Goal: Task Accomplishment & Management: Manage account settings

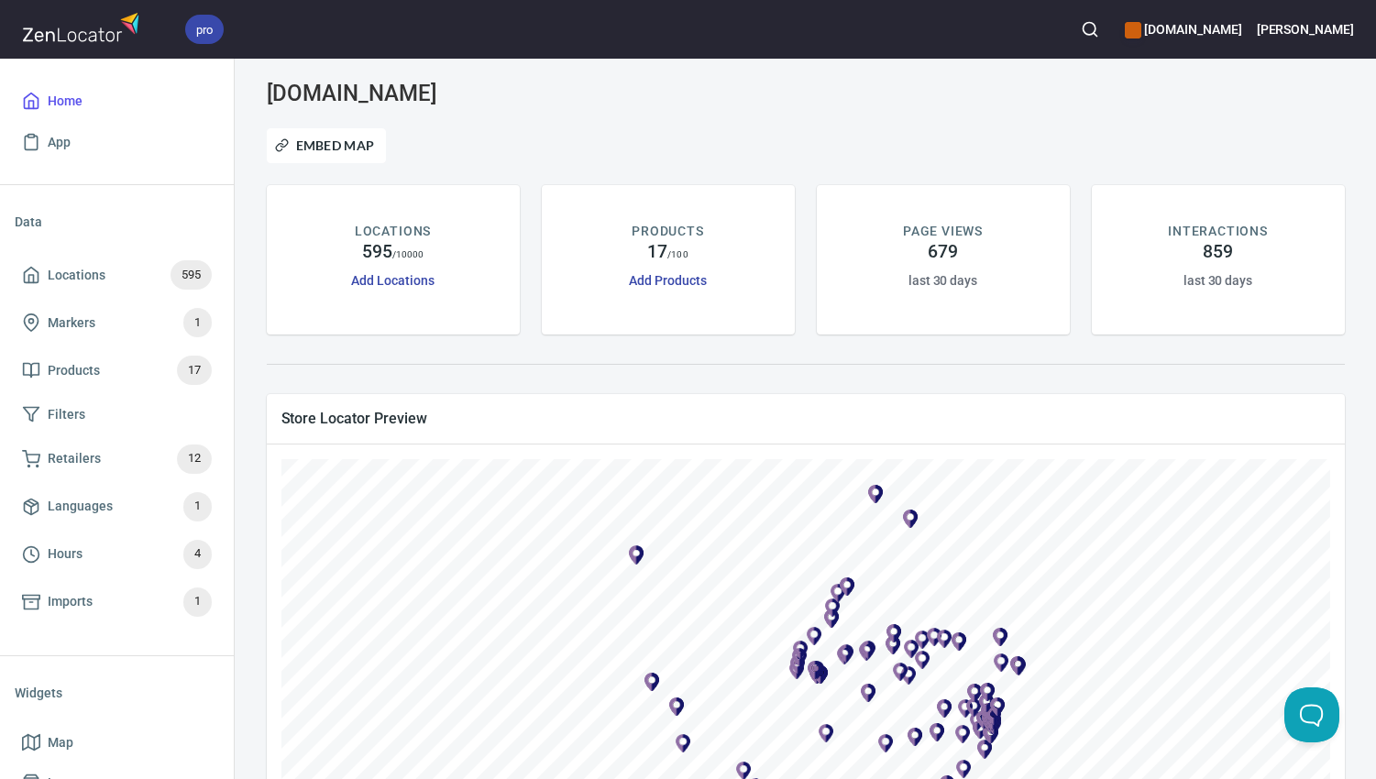
click at [1342, 36] on h6 "[PERSON_NAME]" at bounding box center [1305, 29] width 97 height 20
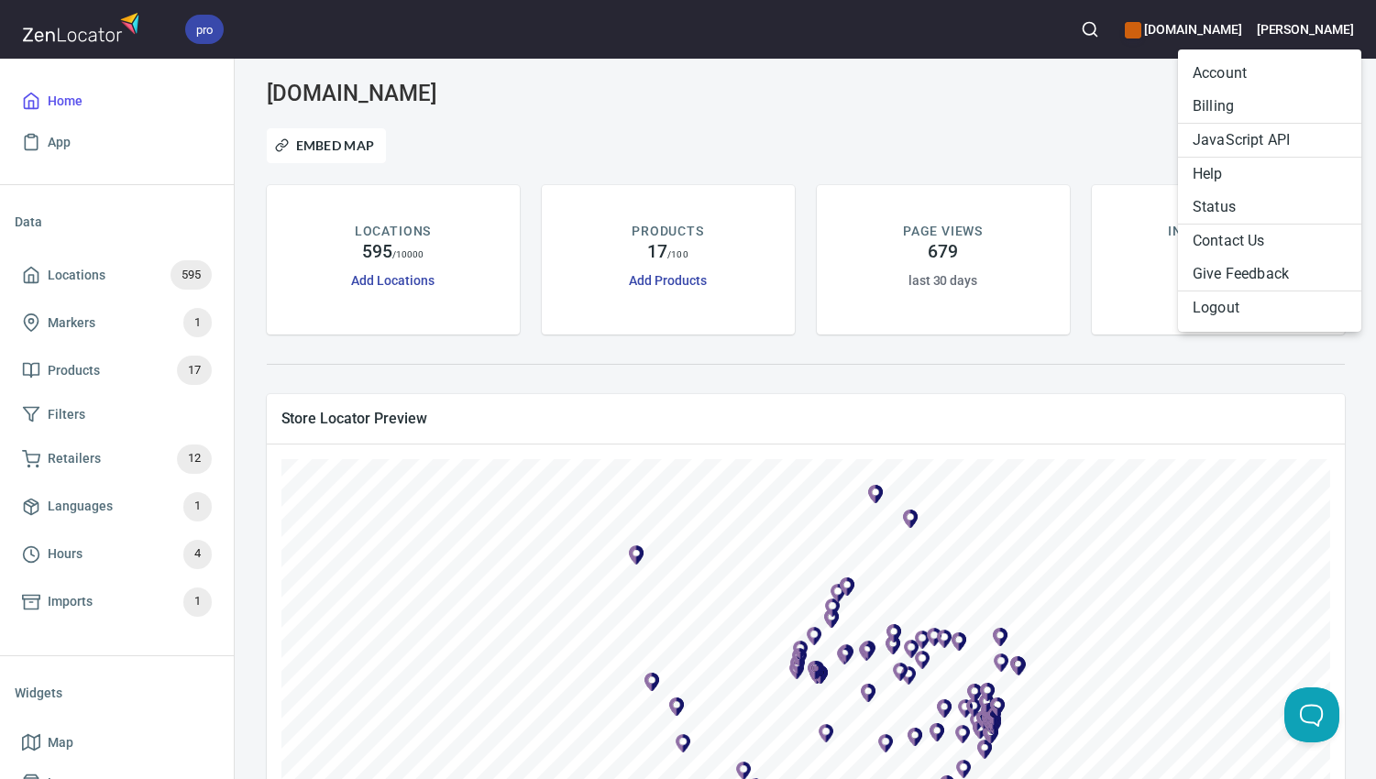
click at [1251, 102] on li "Billing" at bounding box center [1269, 106] width 183 height 33
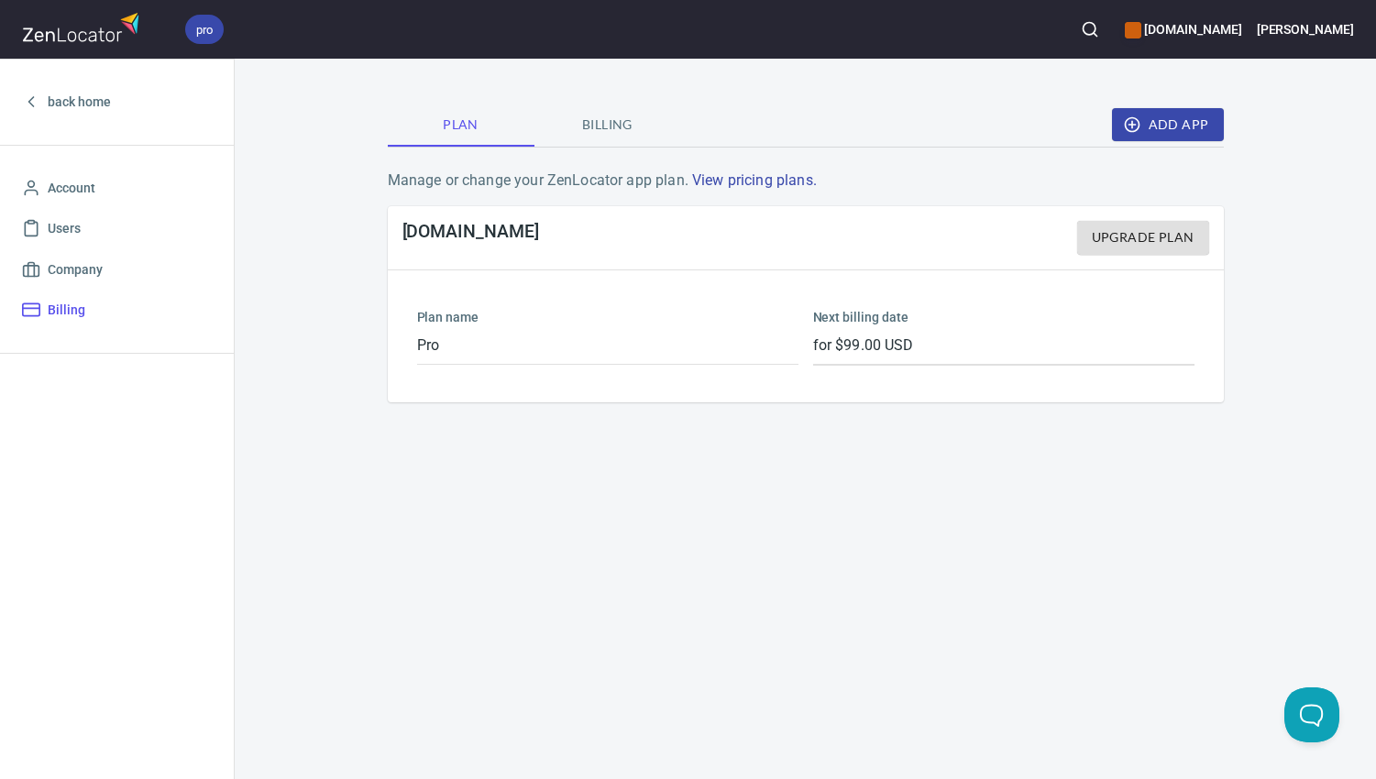
click at [614, 128] on span "Billing" at bounding box center [607, 125] width 125 height 23
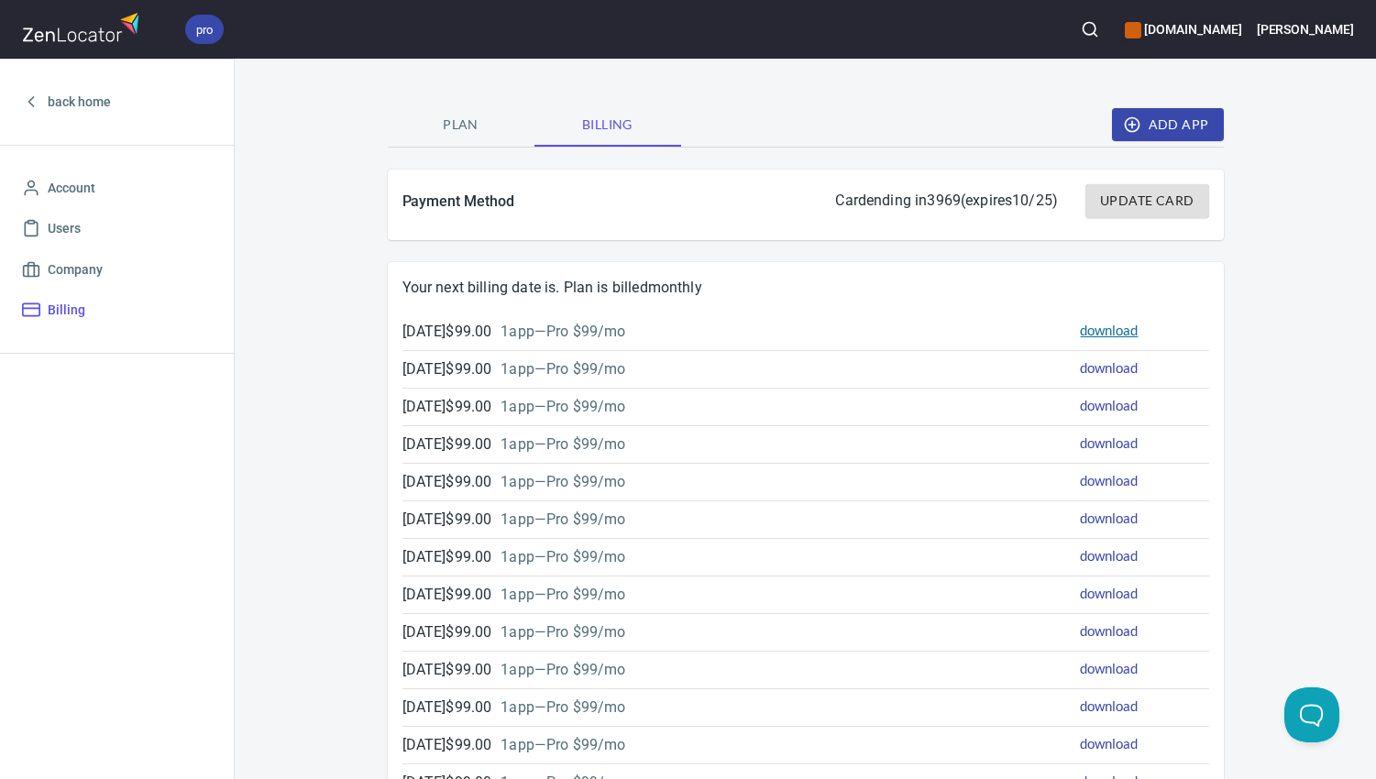
click at [1100, 327] on link "download" at bounding box center [1109, 330] width 58 height 17
click at [1124, 369] on link "download" at bounding box center [1109, 367] width 58 height 17
